Goal: Task Accomplishment & Management: Manage account settings

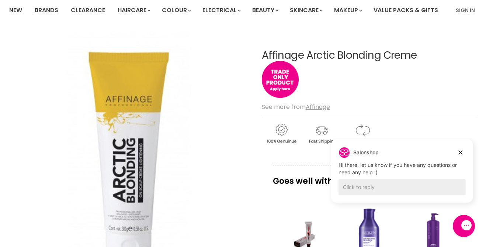
scroll to position [58, 0]
click at [467, 13] on link "Sign In" at bounding box center [465, 9] width 28 height 15
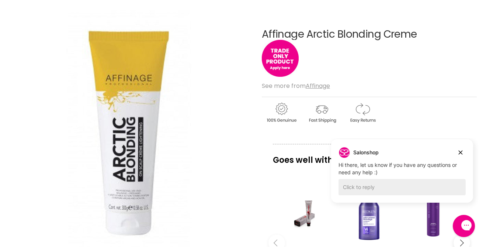
scroll to position [89, 0]
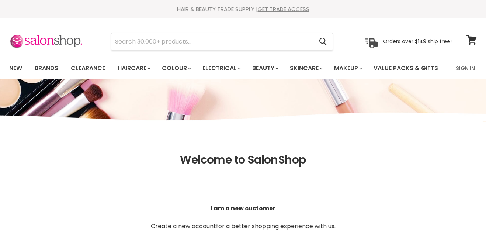
scroll to position [189, 0]
